Goal: Task Accomplishment & Management: Manage account settings

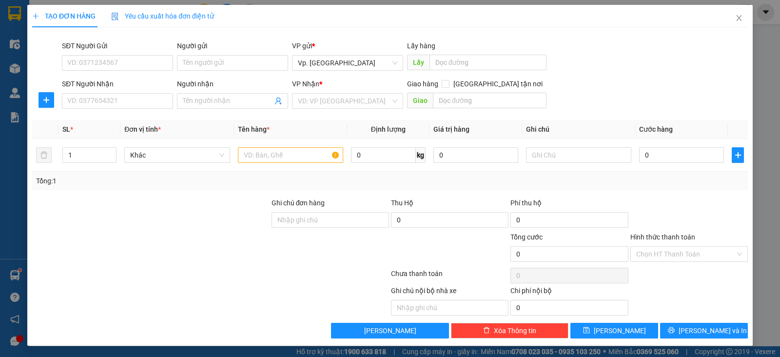
click at [192, 269] on div at bounding box center [210, 276] width 359 height 20
click at [743, 19] on span "Close" at bounding box center [739, 18] width 27 height 27
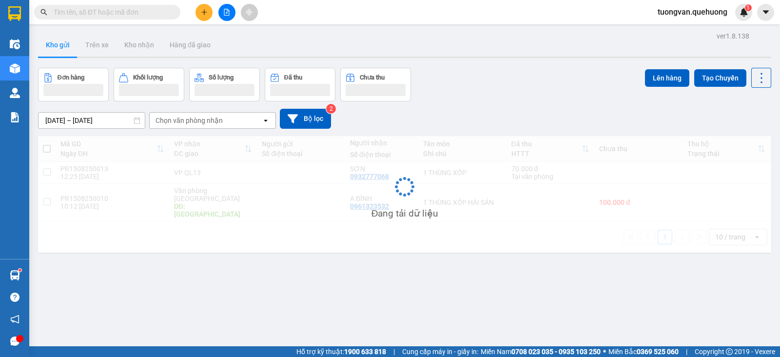
click at [524, 102] on div "[DATE] – [DATE] Press the down arrow key to interact with the calendar and sele…" at bounding box center [404, 118] width 733 height 35
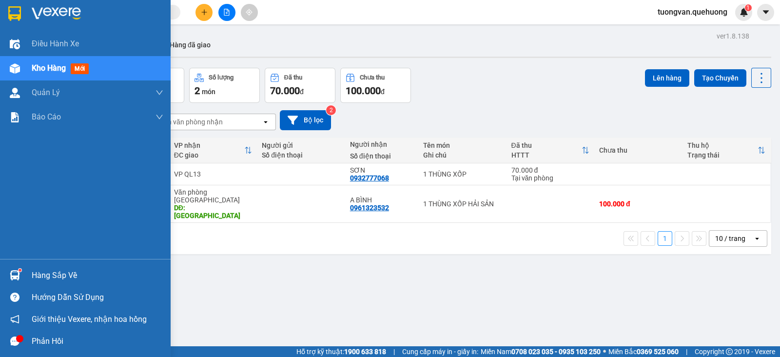
click at [14, 337] on icon "message" at bounding box center [14, 340] width 9 height 9
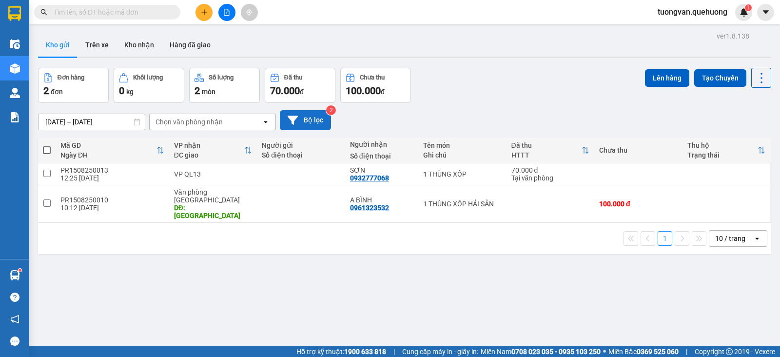
click at [298, 119] on button "Bộ lọc" at bounding box center [305, 120] width 51 height 20
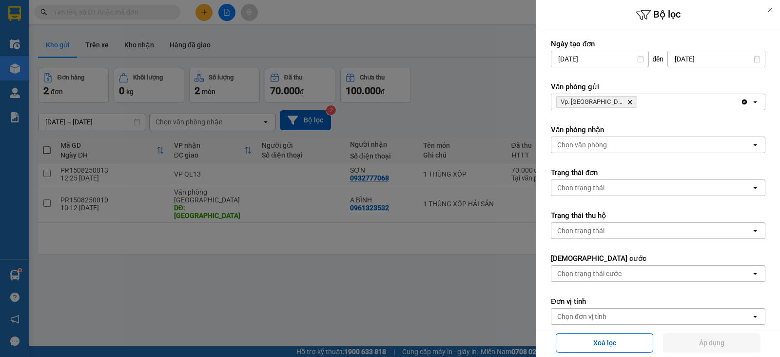
click at [378, 269] on div at bounding box center [390, 178] width 780 height 357
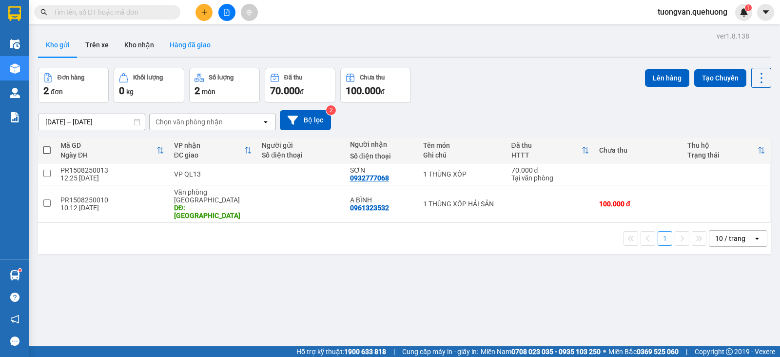
click at [181, 45] on button "Hàng đã giao" at bounding box center [190, 44] width 57 height 23
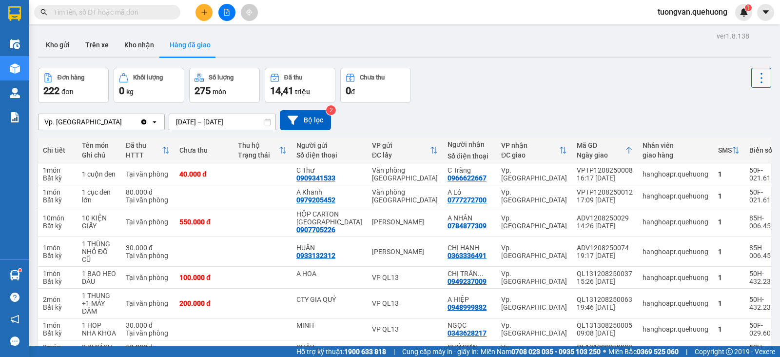
click at [755, 78] on icon at bounding box center [762, 78] width 14 height 14
click at [563, 87] on div "Đơn hàng 222 đơn Khối lượng 0 kg Số lượng 275 món Đã thu 14,41 triệu Chưa thu 0…" at bounding box center [404, 85] width 733 height 35
click at [139, 45] on button "Kho nhận" at bounding box center [139, 44] width 45 height 23
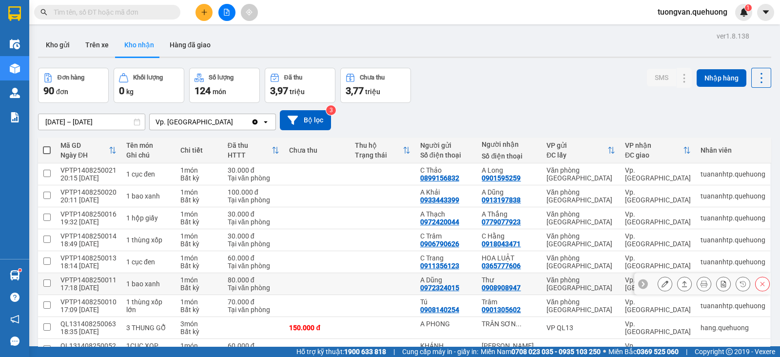
scroll to position [60, 0]
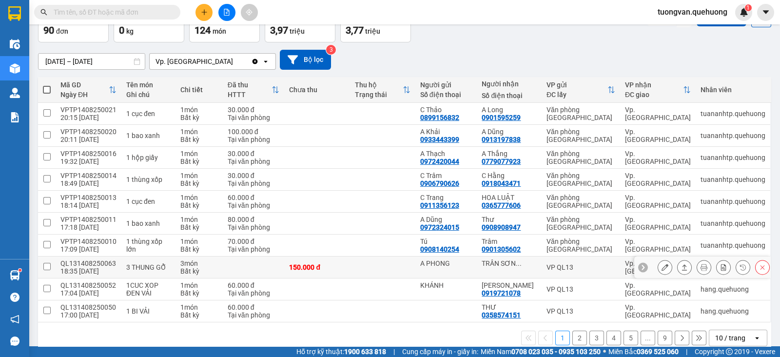
click at [682, 269] on icon at bounding box center [684, 267] width 5 height 6
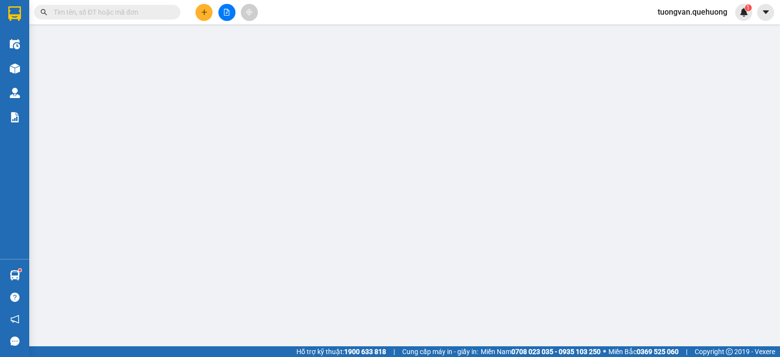
type input "A PHONG"
type input "TRÂN SƠN LONG"
type input "150.000"
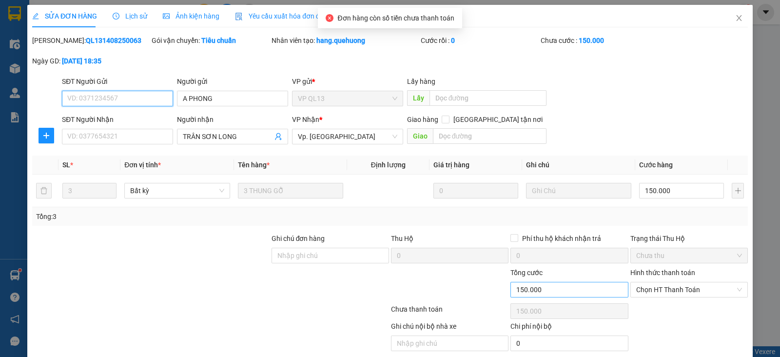
scroll to position [36, 0]
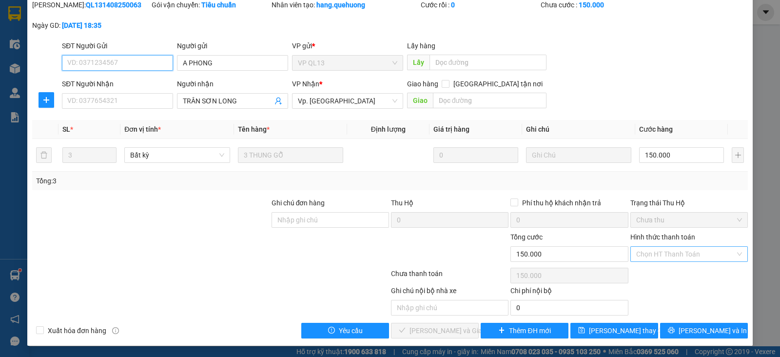
click at [731, 254] on div "Chọn HT Thanh Toán" at bounding box center [690, 254] width 118 height 16
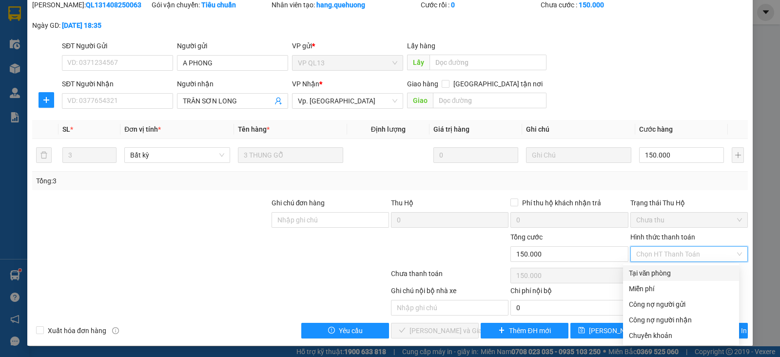
click at [640, 60] on div "SĐT Người Gửi VD: 0371234567 Người gửi A PHONG VP gửi * VP QL13 Lấy hàng Lấy" at bounding box center [405, 57] width 690 height 34
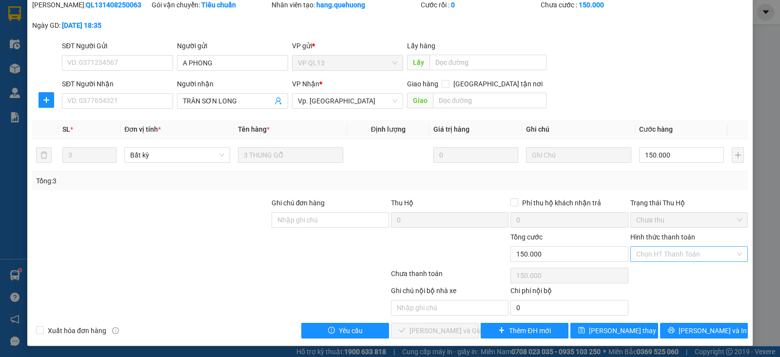
scroll to position [0, 0]
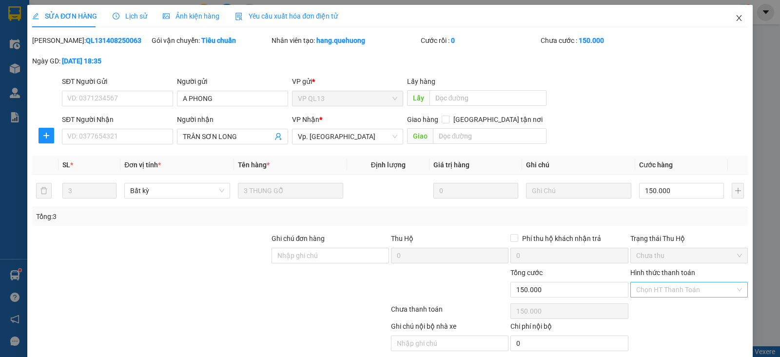
click at [736, 17] on icon "close" at bounding box center [738, 18] width 5 height 6
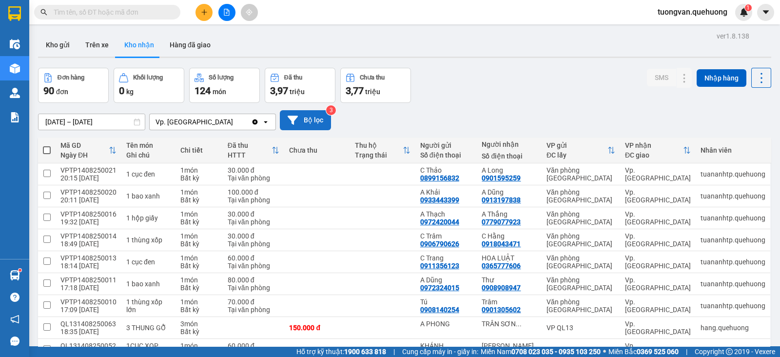
click at [301, 120] on button "Bộ lọc" at bounding box center [305, 120] width 51 height 20
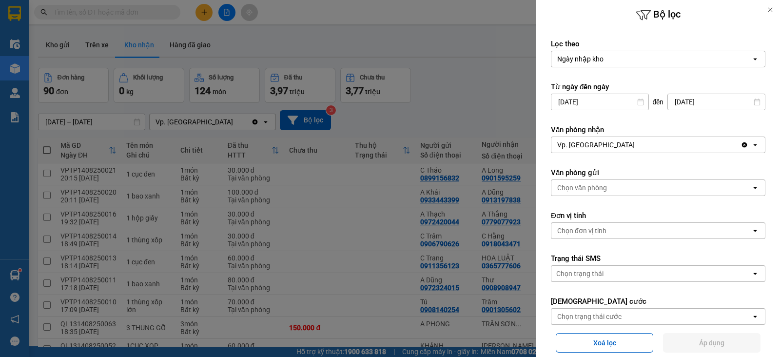
click at [477, 86] on div at bounding box center [390, 178] width 780 height 357
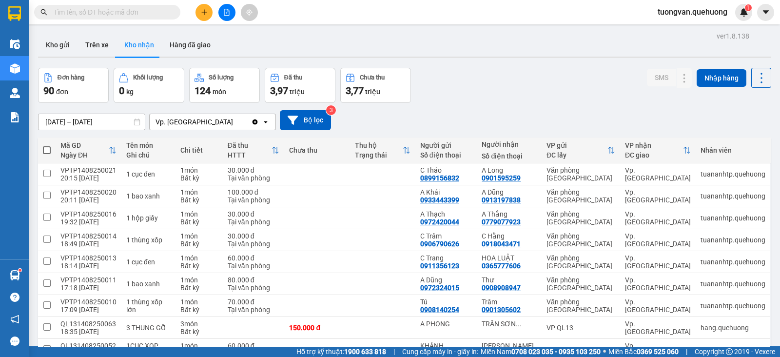
scroll to position [75, 0]
